Goal: Task Accomplishment & Management: Use online tool/utility

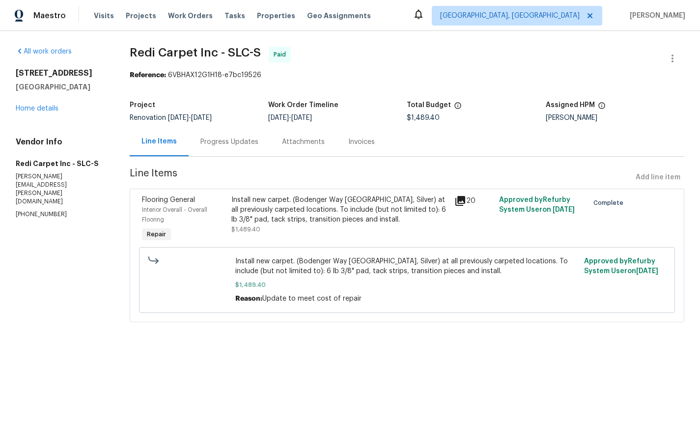
drag, startPoint x: 357, startPoint y: 139, endPoint x: 369, endPoint y: 141, distance: 11.5
click at [357, 139] on div "Invoices" at bounding box center [361, 142] width 27 height 10
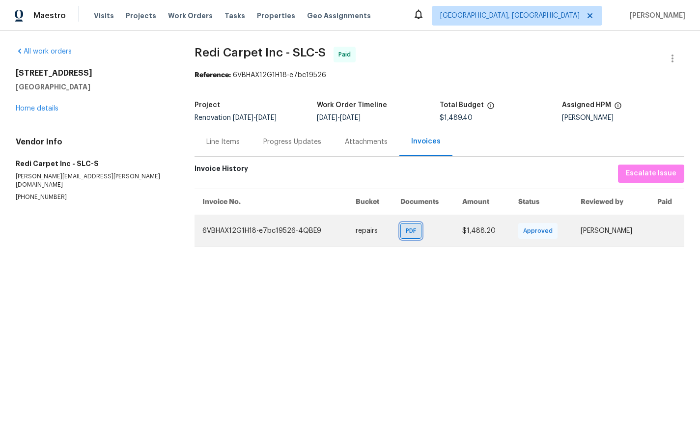
click at [406, 232] on span "PDF" at bounding box center [413, 231] width 14 height 10
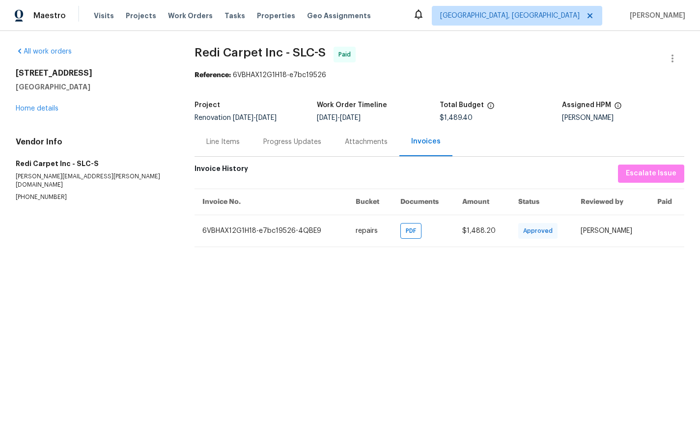
click at [215, 147] on div "Line Items" at bounding box center [222, 142] width 33 height 10
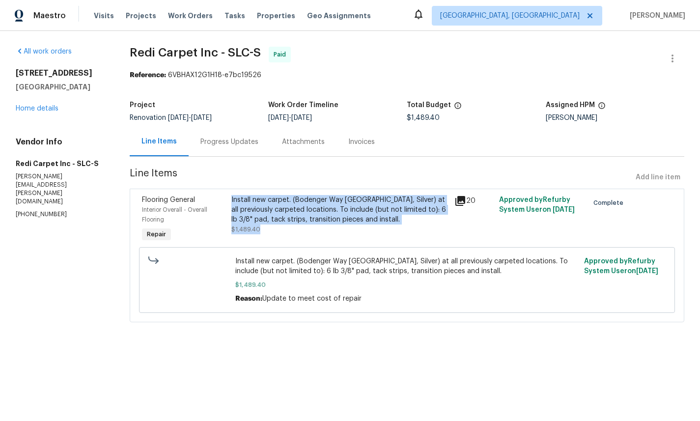
drag, startPoint x: 275, startPoint y: 226, endPoint x: 228, endPoint y: 199, distance: 54.6
click at [229, 199] on div "Install new carpet. (Bodenger Way [GEOGRAPHIC_DATA], Silver) at all previously …" at bounding box center [341, 219] width 224 height 55
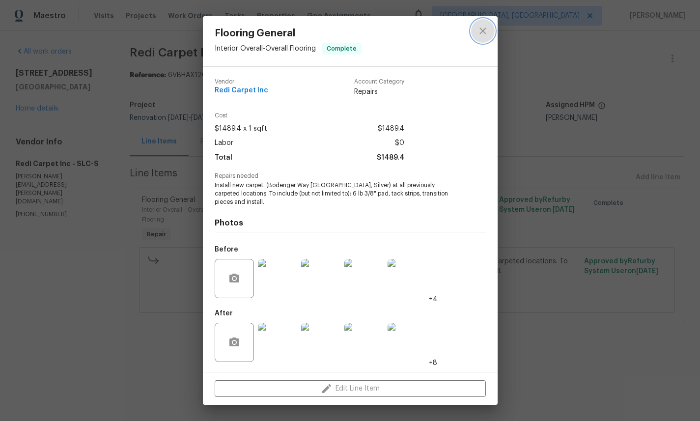
click at [483, 30] on icon "close" at bounding box center [483, 31] width 6 height 6
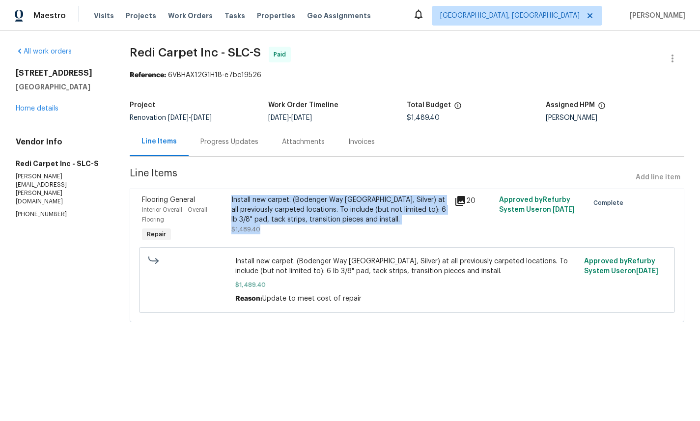
copy div "Install new carpet. (Bodenger Way [GEOGRAPHIC_DATA], Silver) at all previously …"
